Goal: Task Accomplishment & Management: Use online tool/utility

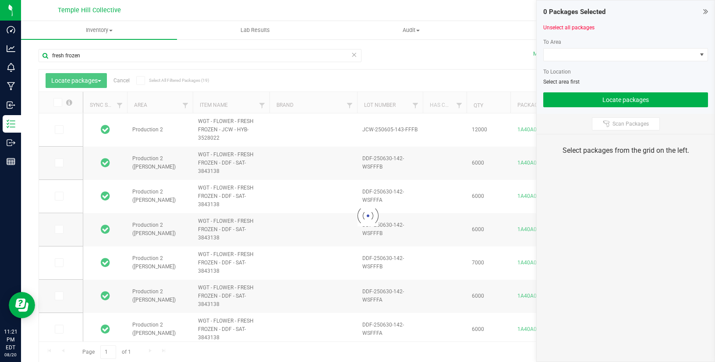
click at [703, 10] on icon at bounding box center [705, 11] width 5 height 9
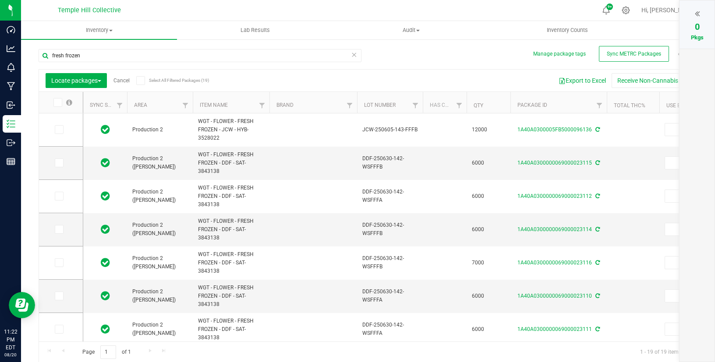
click at [57, 102] on icon at bounding box center [57, 102] width 6 height 0
click at [0, 0] on input "checkbox" at bounding box center [0, 0] width 0 height 0
click at [59, 130] on icon at bounding box center [59, 130] width 6 height 0
click at [0, 0] on input "checkbox" at bounding box center [0, 0] width 0 height 0
click at [96, 81] on span "Locate packages" at bounding box center [76, 80] width 50 height 7
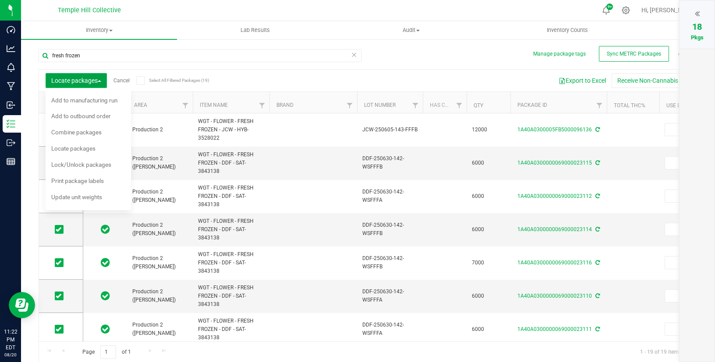
click at [96, 81] on span "Locate packages" at bounding box center [76, 80] width 50 height 7
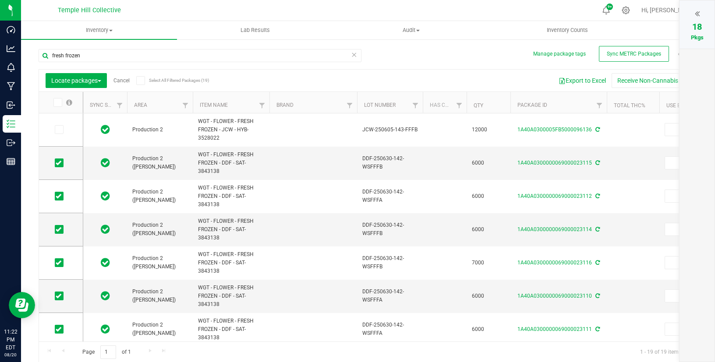
click at [117, 81] on link "Cancel" at bounding box center [121, 81] width 16 height 6
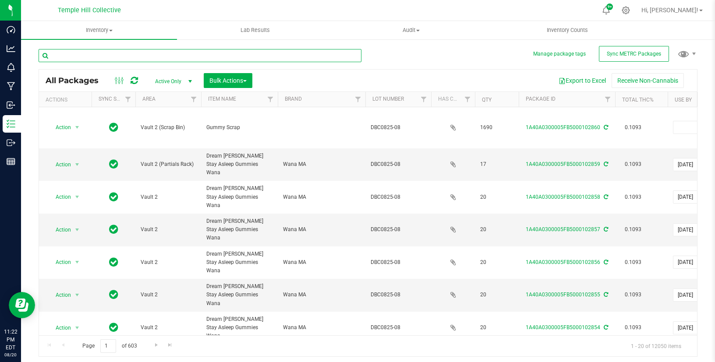
click at [122, 59] on input "text" at bounding box center [200, 55] width 323 height 13
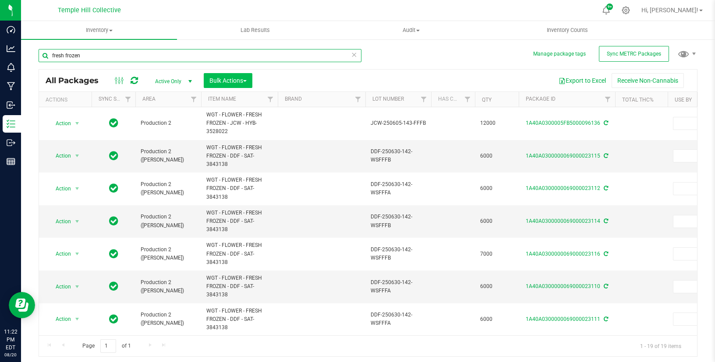
type input "fresh frozen"
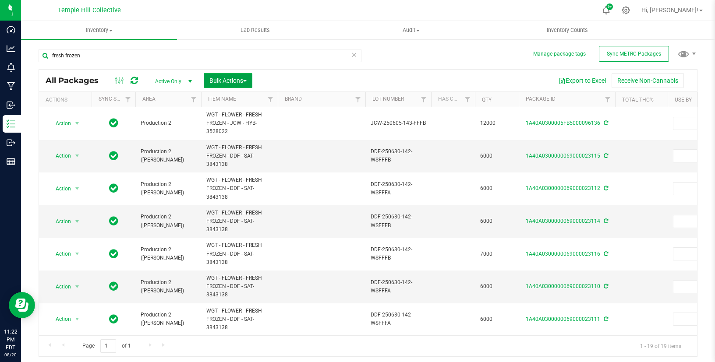
click at [227, 78] on span "Bulk Actions" at bounding box center [227, 80] width 37 height 7
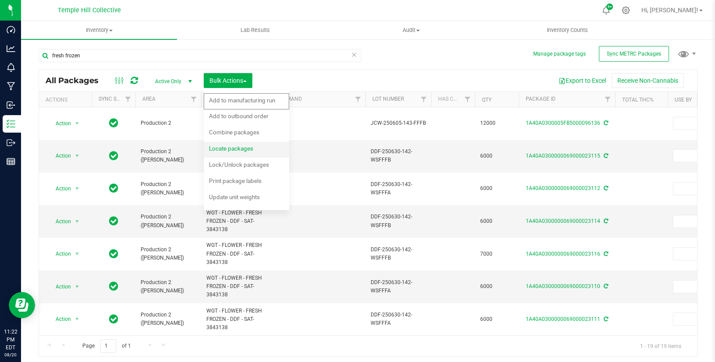
click at [227, 146] on span "Locate packages" at bounding box center [231, 148] width 44 height 7
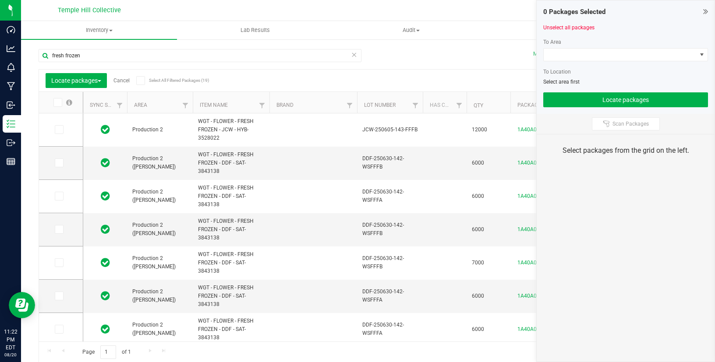
click at [59, 102] on icon at bounding box center [57, 102] width 6 height 0
click at [0, 0] on input "checkbox" at bounding box center [0, 0] width 0 height 0
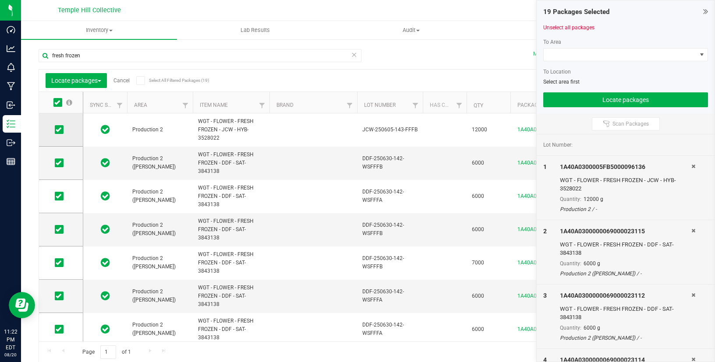
click at [60, 130] on icon at bounding box center [59, 130] width 6 height 0
click at [0, 0] on input "checkbox" at bounding box center [0, 0] width 0 height 0
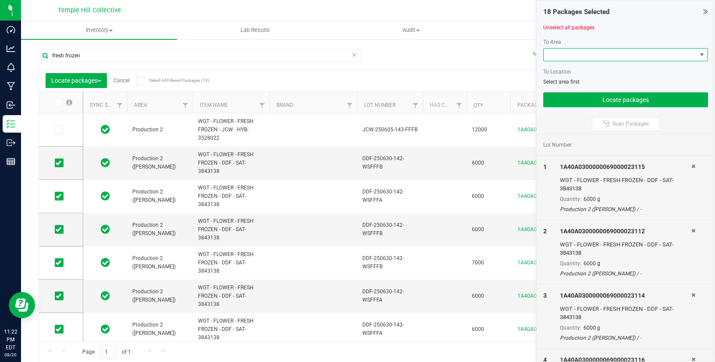
click at [560, 57] on span at bounding box center [620, 55] width 153 height 12
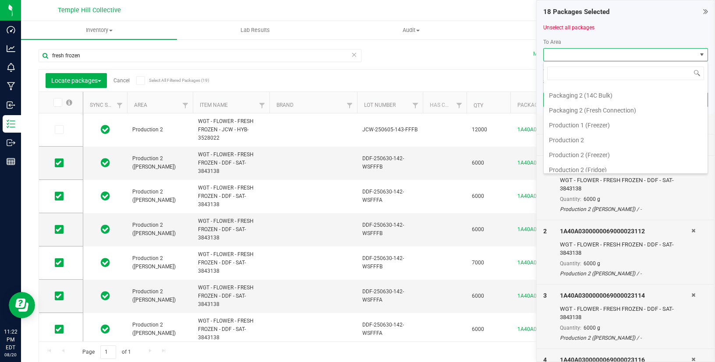
scroll to position [91, 0]
click at [601, 133] on li "Production 1 (Freezer)" at bounding box center [626, 135] width 164 height 15
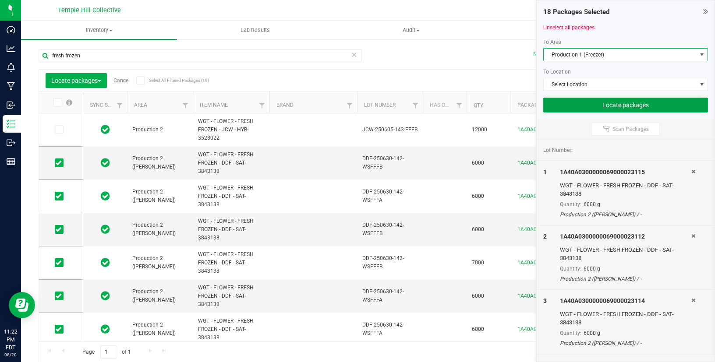
click at [593, 107] on button "Locate packages" at bounding box center [625, 105] width 165 height 15
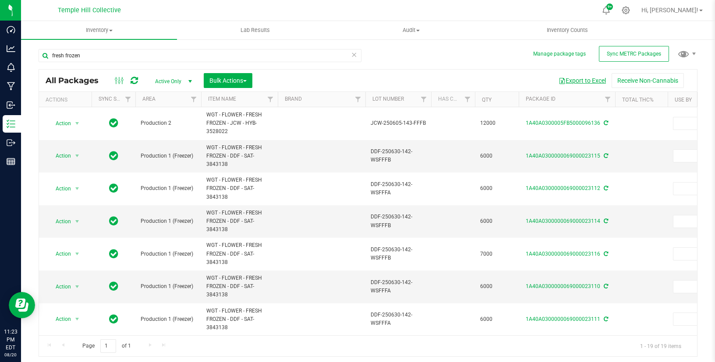
click at [577, 82] on button "Export to Excel" at bounding box center [582, 80] width 59 height 15
